Goal: Transaction & Acquisition: Subscribe to service/newsletter

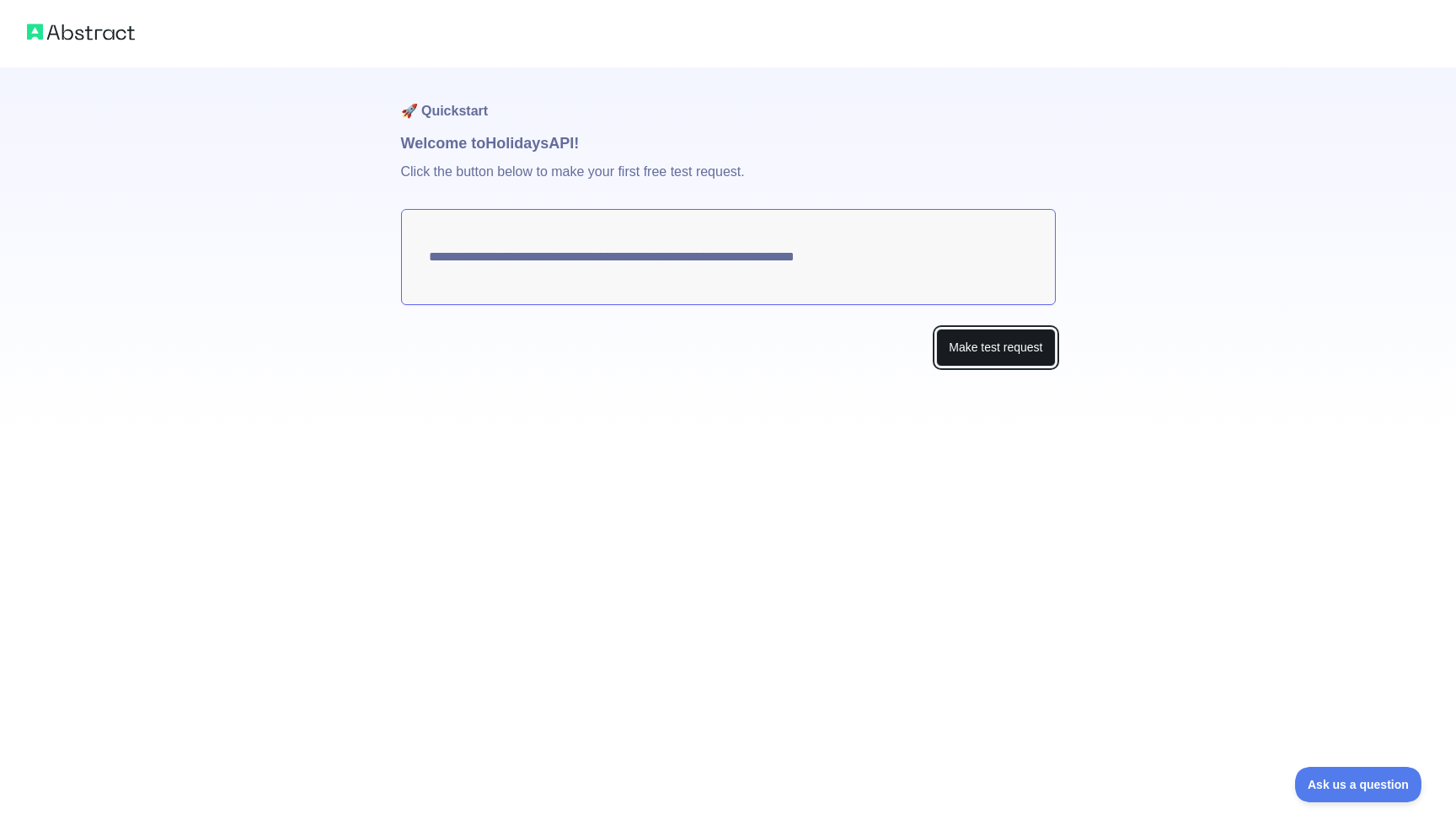
click at [981, 347] on button "Make test request" at bounding box center [995, 347] width 119 height 38
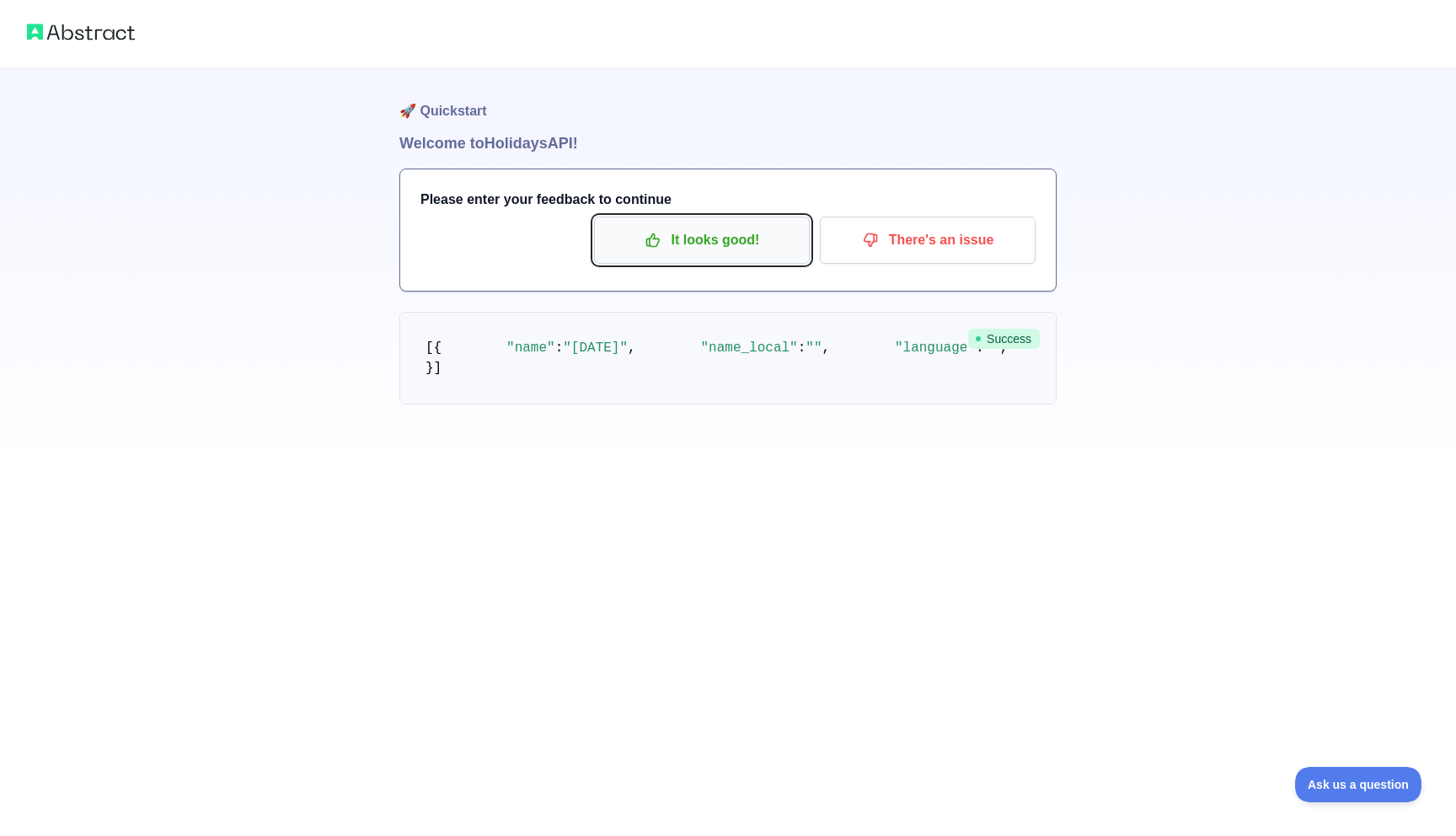
click at [687, 248] on p "It looks good!" at bounding box center [702, 239] width 190 height 29
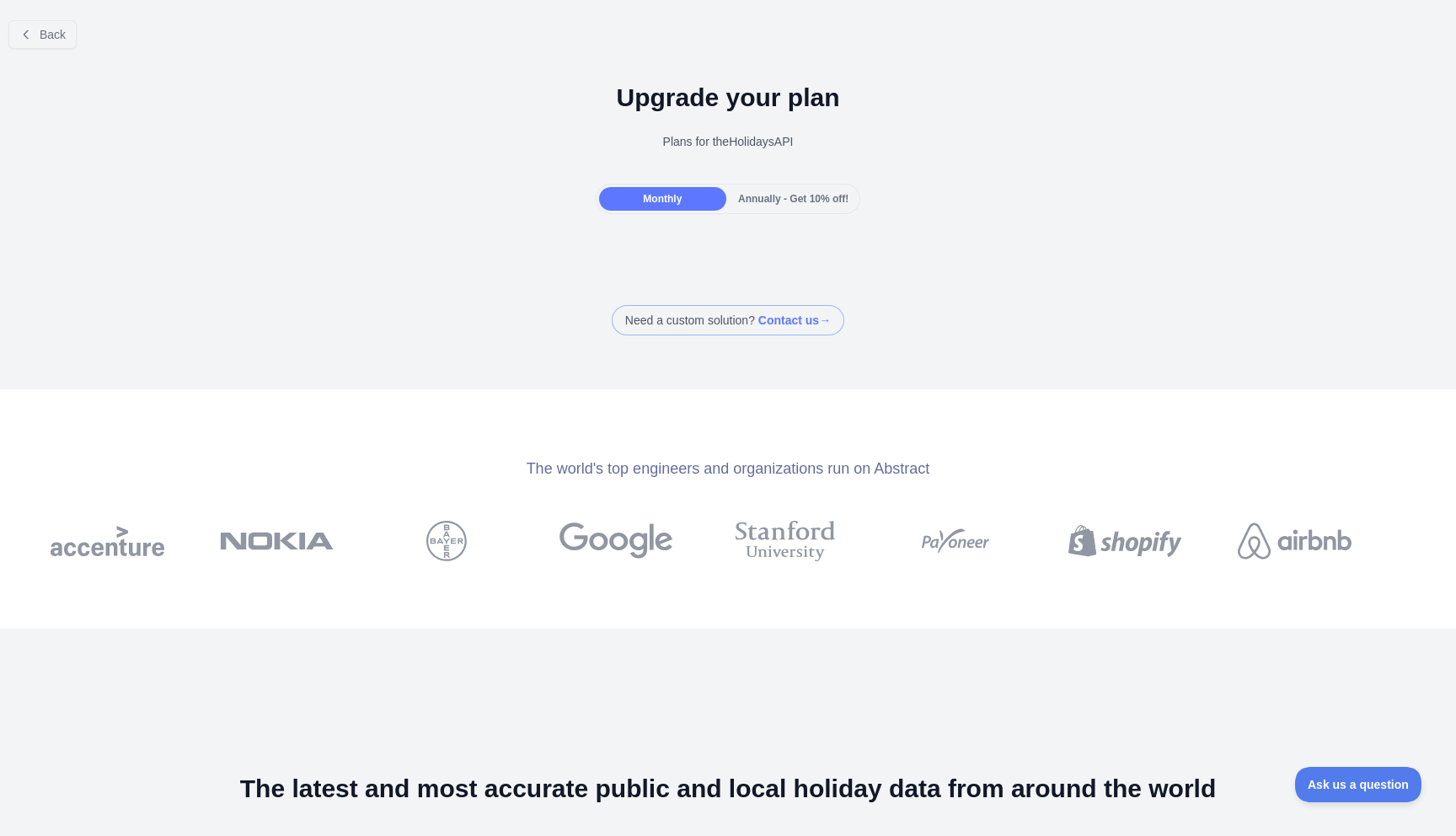
click at [760, 199] on span "Annually - Get 10% off!" at bounding box center [793, 199] width 110 height 12
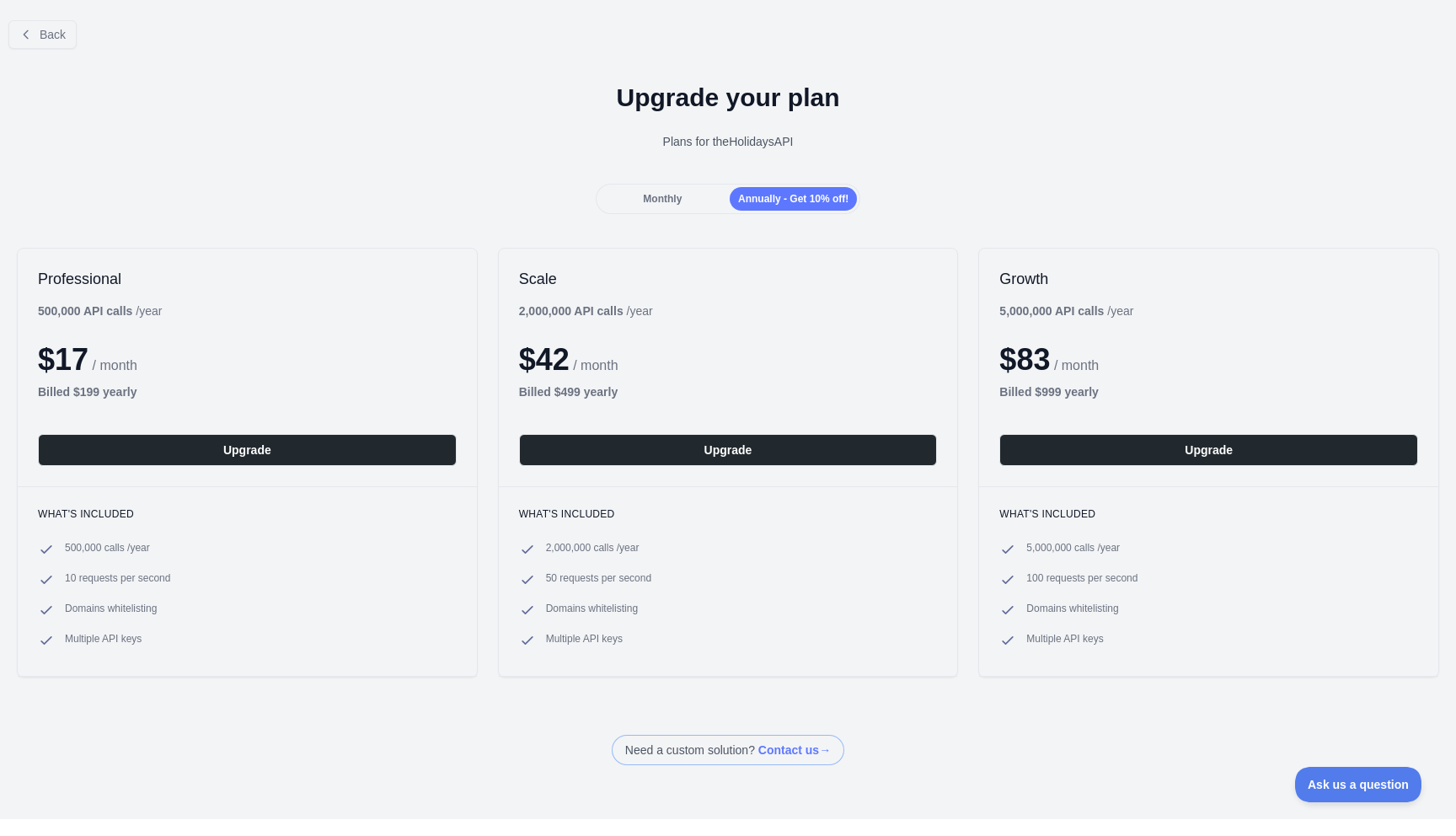
click at [670, 198] on span "Monthly" at bounding box center [662, 199] width 39 height 12
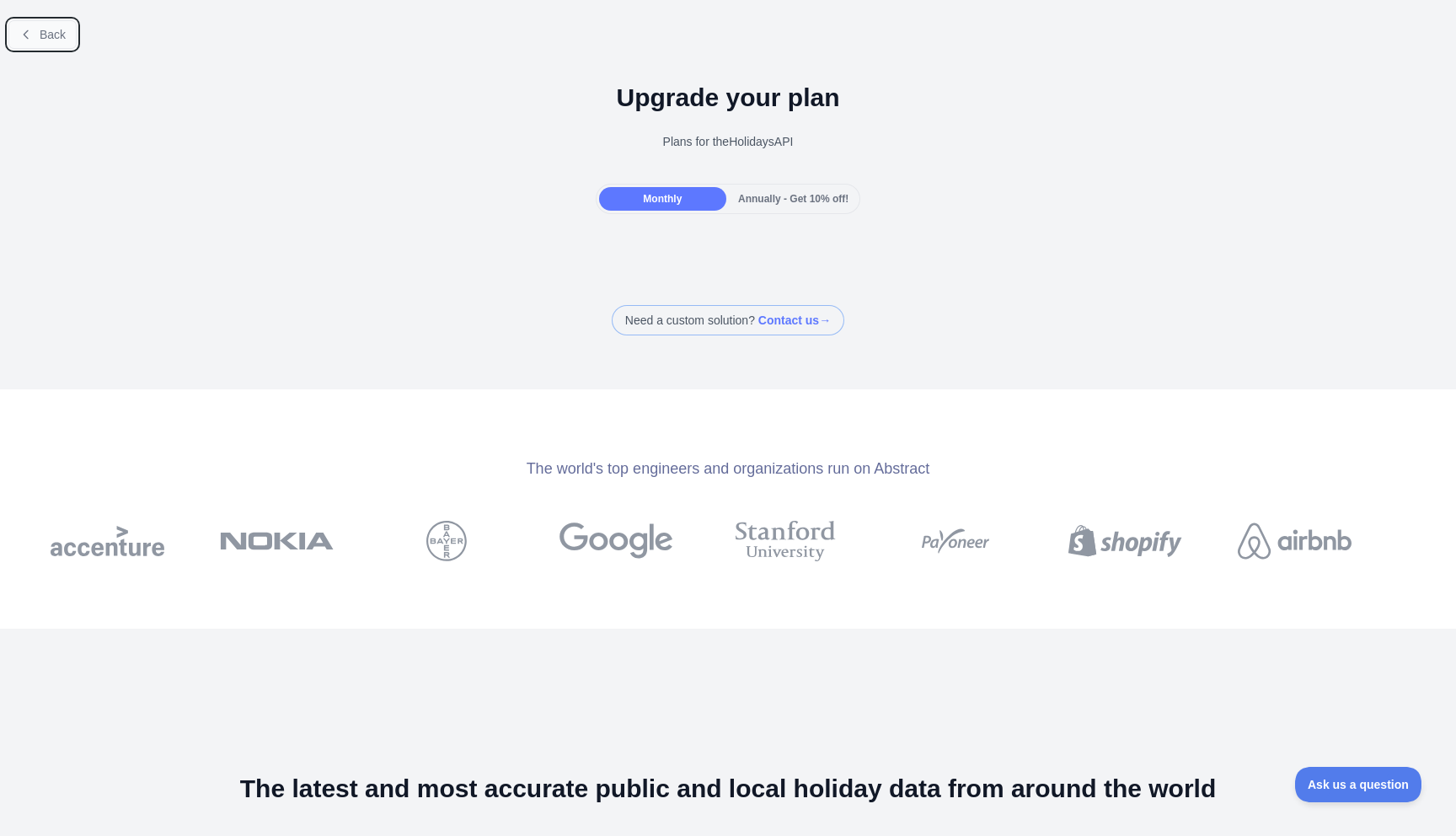
click at [43, 42] on button "Back" at bounding box center [42, 34] width 68 height 29
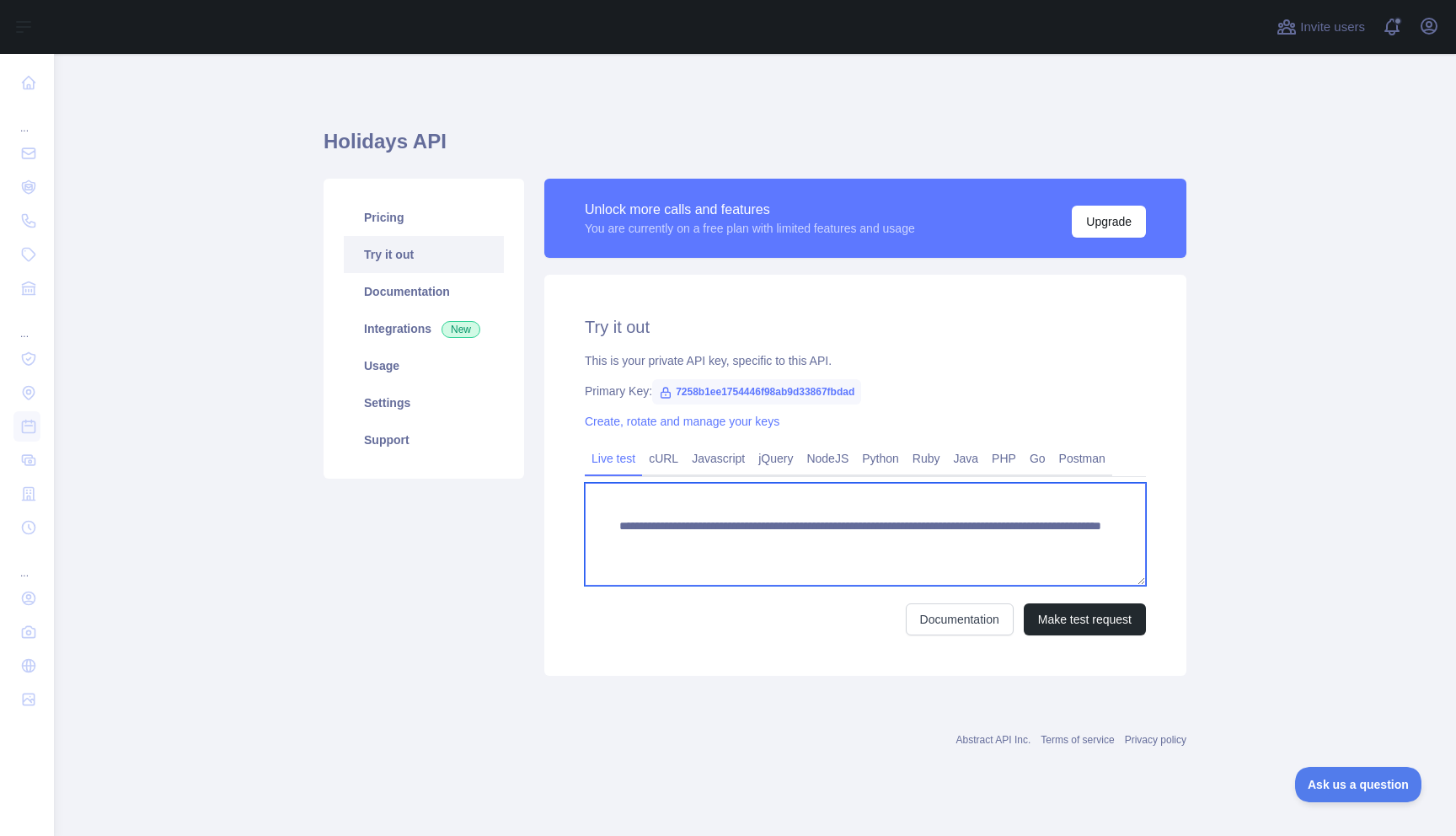
drag, startPoint x: 721, startPoint y: 558, endPoint x: 599, endPoint y: 493, distance: 138.2
click at [599, 493] on textarea "**********" at bounding box center [865, 534] width 561 height 103
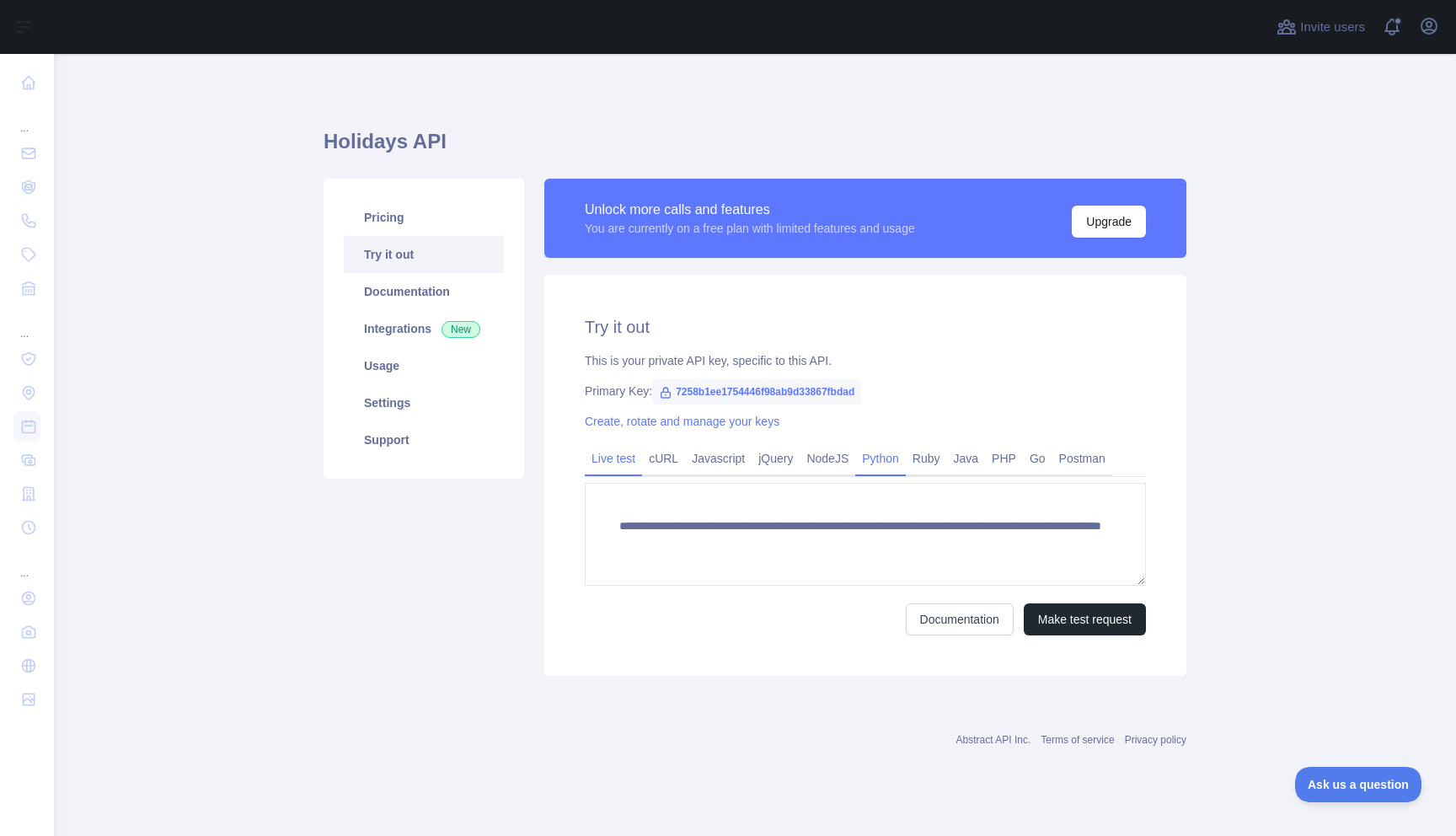
click at [887, 459] on link "Python" at bounding box center [880, 458] width 51 height 27
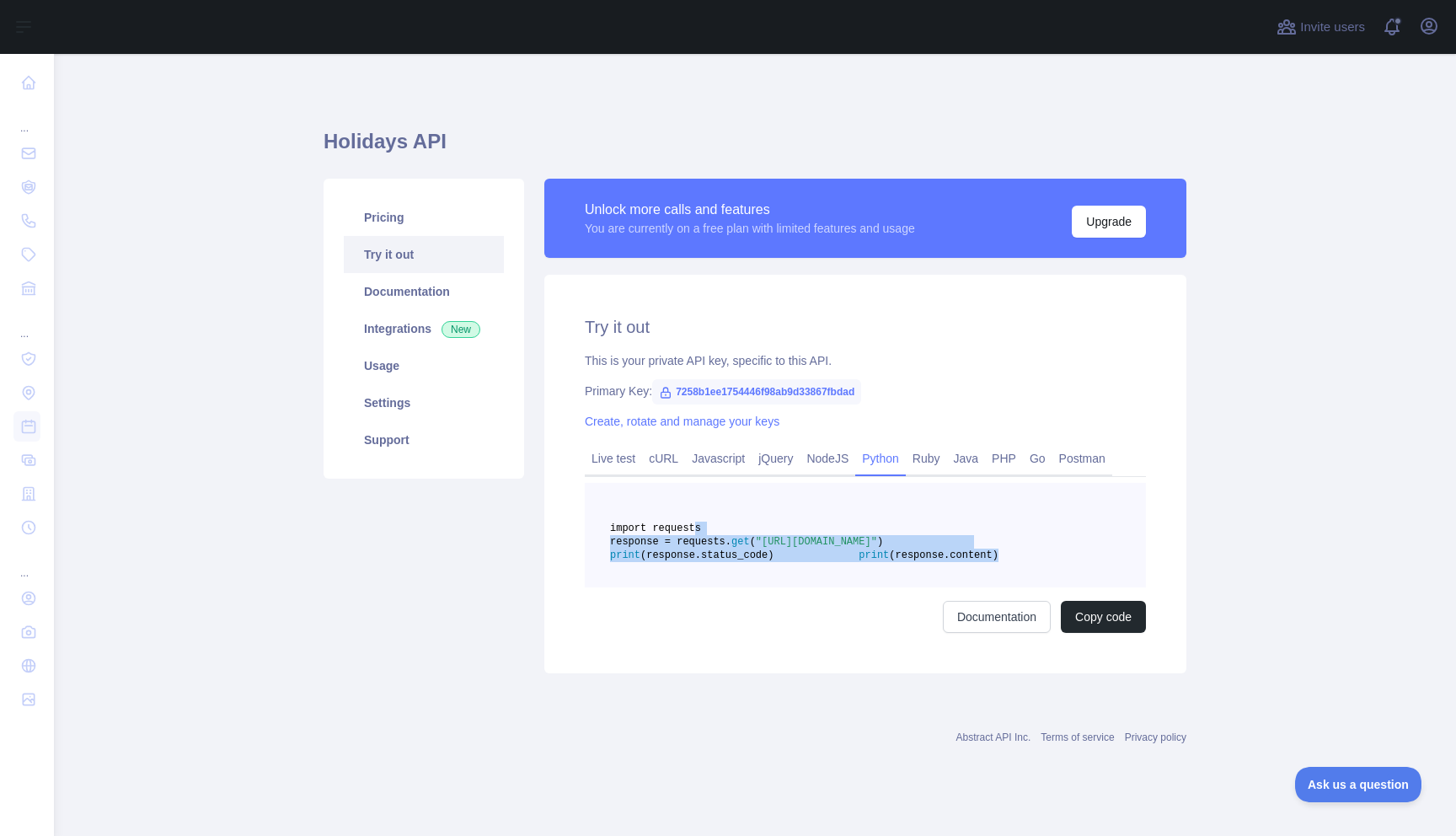
drag, startPoint x: 845, startPoint y: 595, endPoint x: 697, endPoint y: 532, distance: 160.9
click at [697, 532] on pre "import requests response = requests. get ( "[URL][DOMAIN_NAME]" ) print (respon…" at bounding box center [865, 535] width 561 height 104
copy code "import requests response = requests. get ( "[URL][DOMAIN_NAME]" ) print (respon…"
click at [608, 461] on link "Live test" at bounding box center [613, 458] width 57 height 27
click at [609, 461] on link "Live test" at bounding box center [613, 458] width 57 height 27
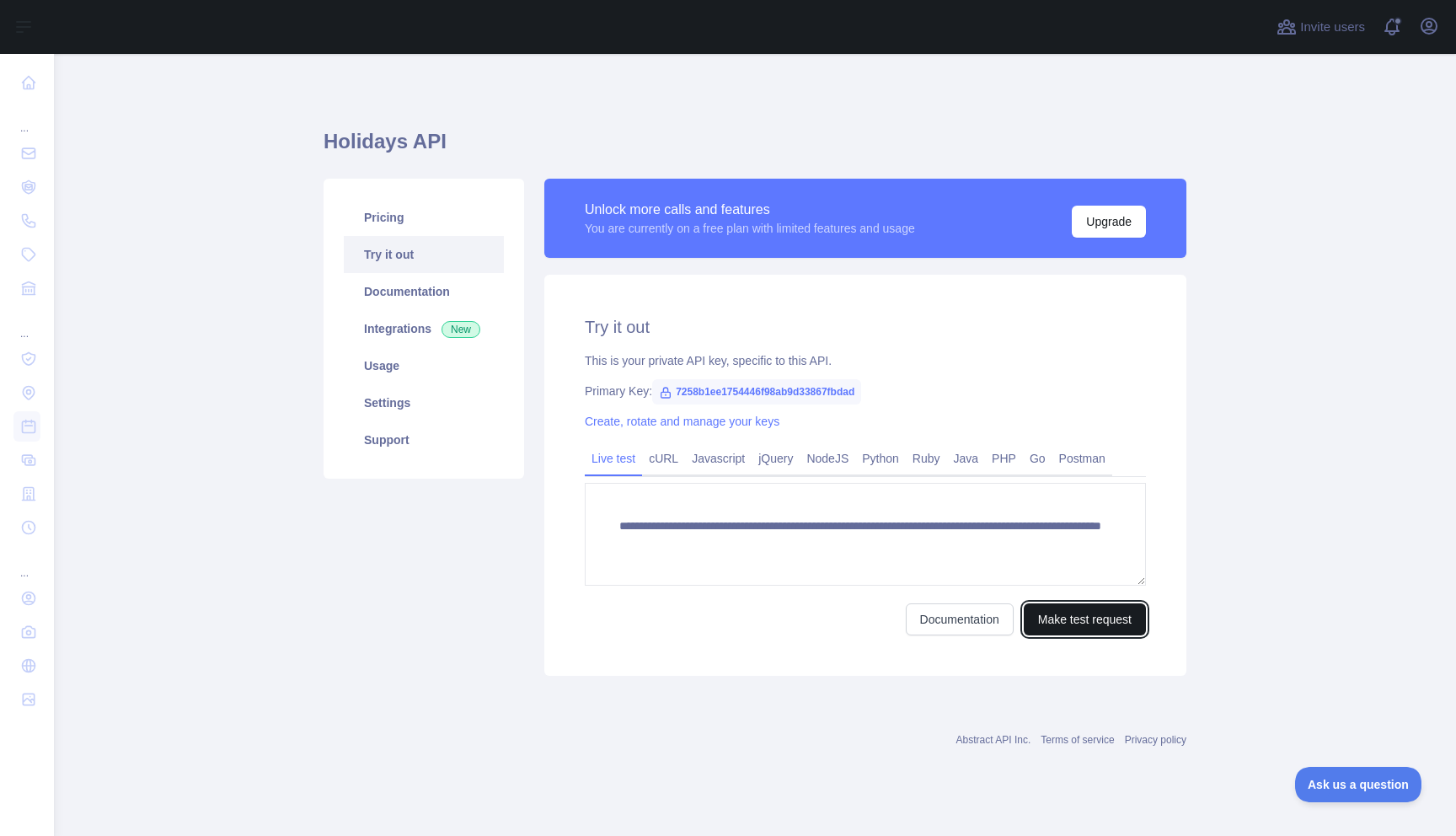
click at [1052, 620] on button "Make test request" at bounding box center [1085, 619] width 122 height 32
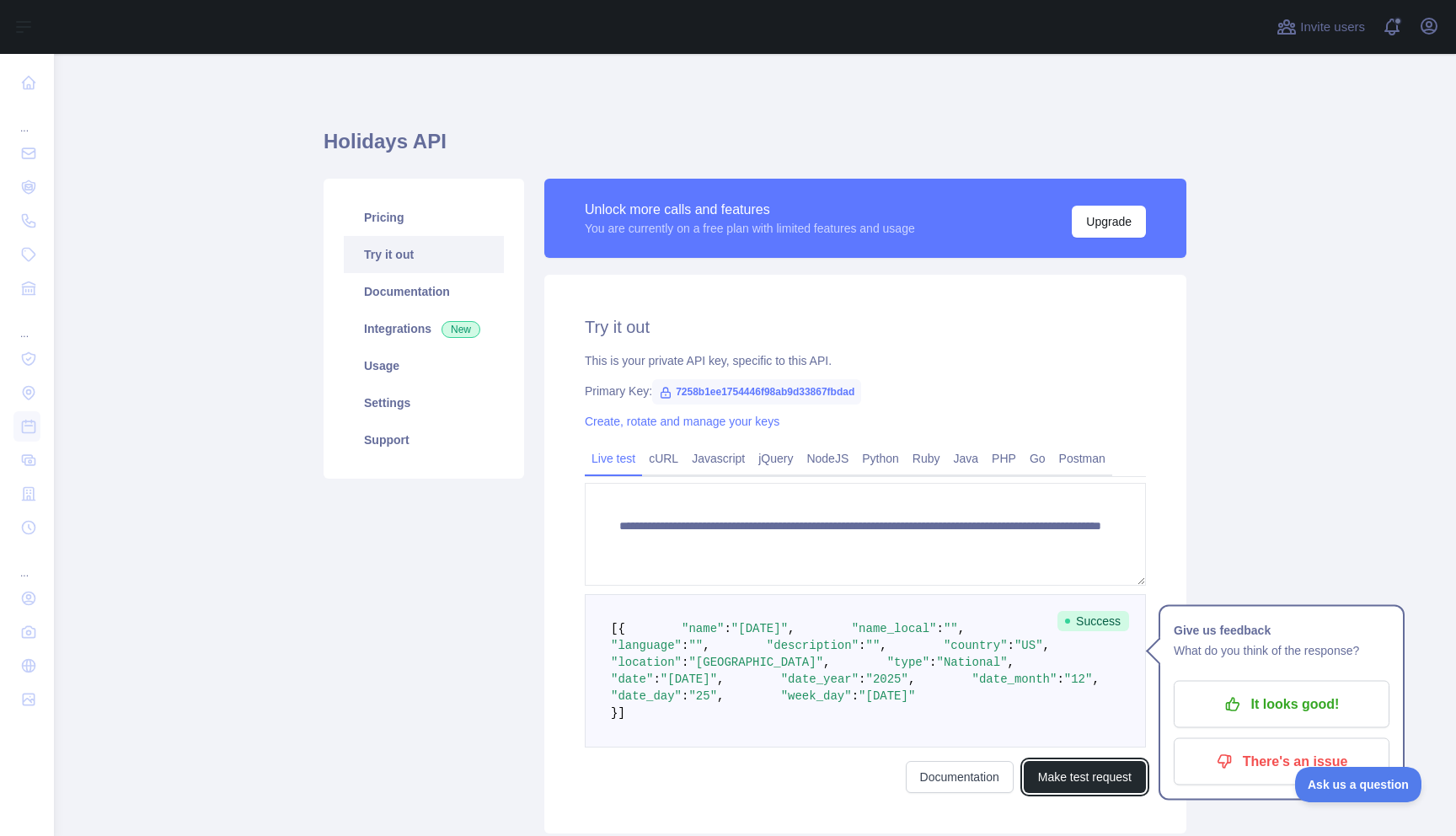
scroll to position [17, 0]
